Goal: Task Accomplishment & Management: Use online tool/utility

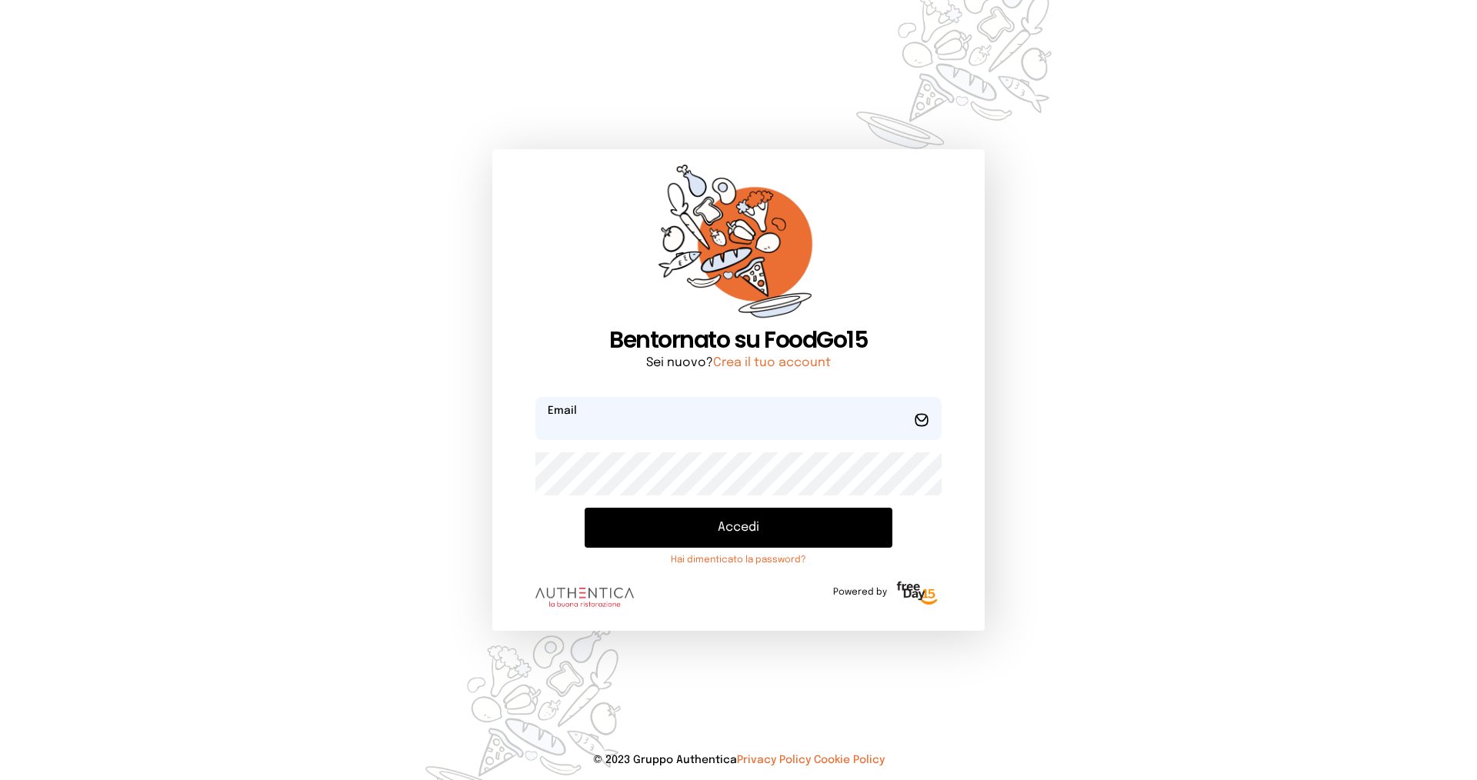
type input "**********"
click at [713, 543] on button "Accedi" at bounding box center [739, 528] width 308 height 40
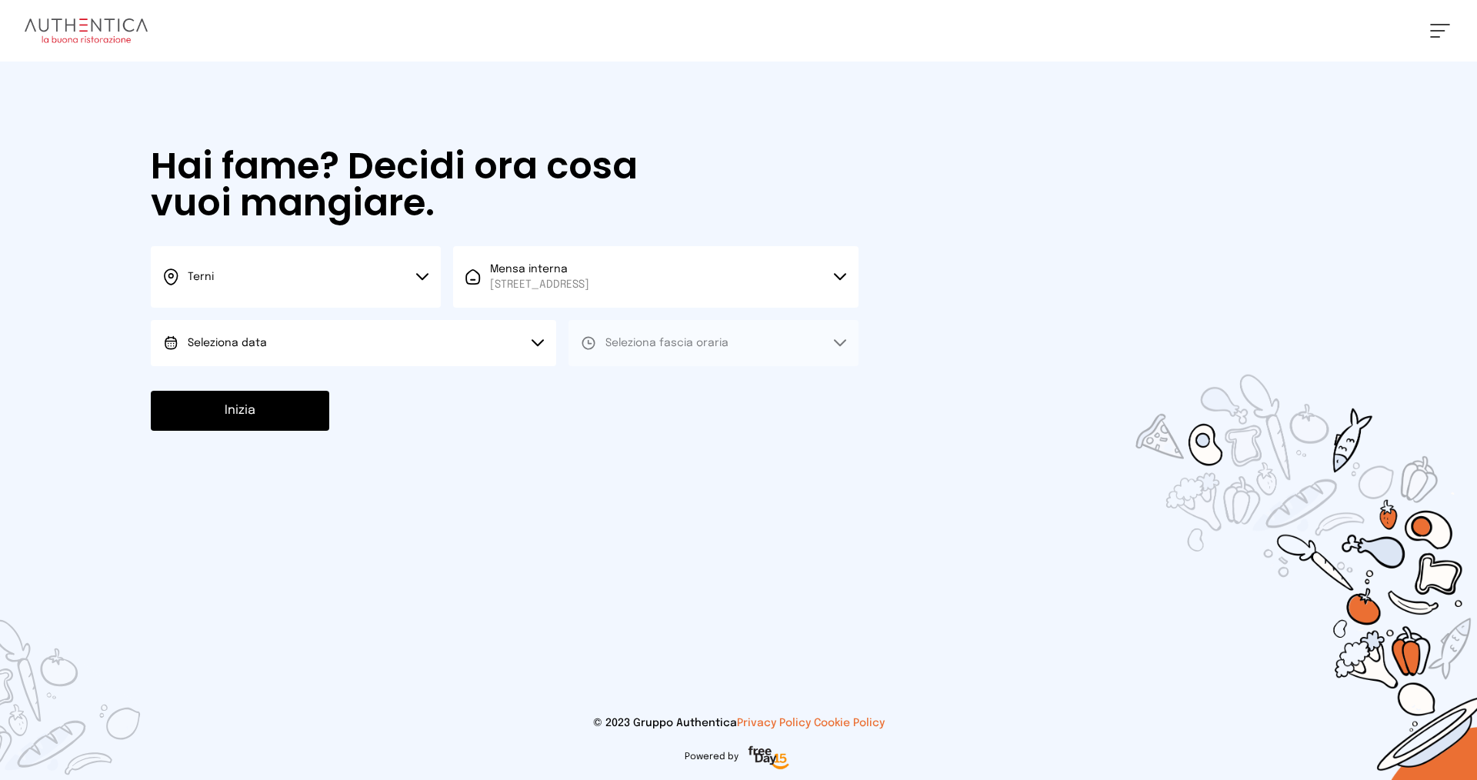
click at [318, 337] on button "Seleziona data" at bounding box center [354, 343] width 406 height 46
click at [255, 388] on span "[DATE], [DATE]" at bounding box center [225, 386] width 75 height 15
click at [692, 349] on span "Seleziona fascia oraria" at bounding box center [667, 343] width 123 height 15
drag, startPoint x: 655, startPoint y: 397, endPoint x: 570, endPoint y: 398, distance: 84.7
click at [654, 397] on li "Pranzo" at bounding box center [714, 386] width 290 height 40
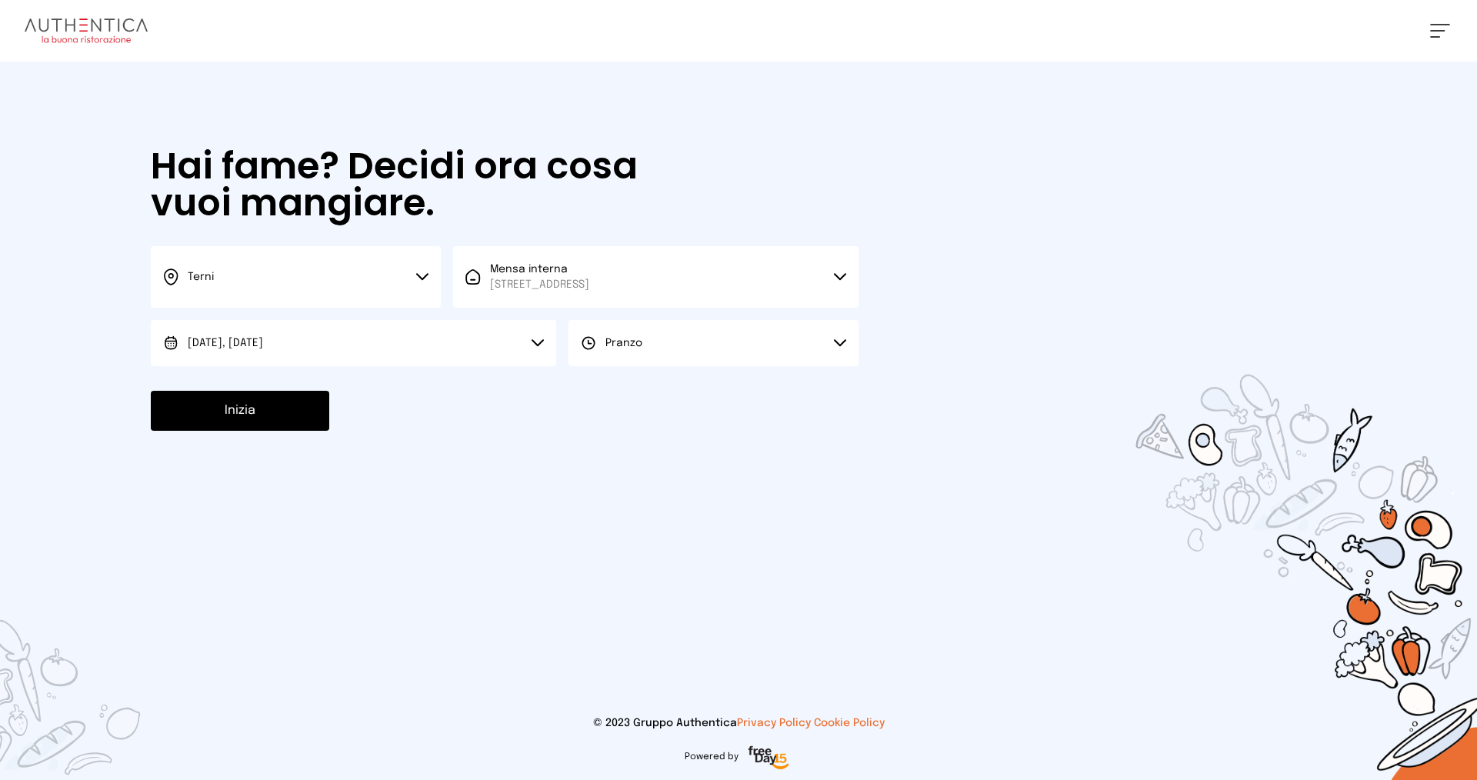
click at [286, 414] on button "Inizia" at bounding box center [240, 411] width 179 height 40
